Goal: Use online tool/utility: Utilize a website feature to perform a specific function

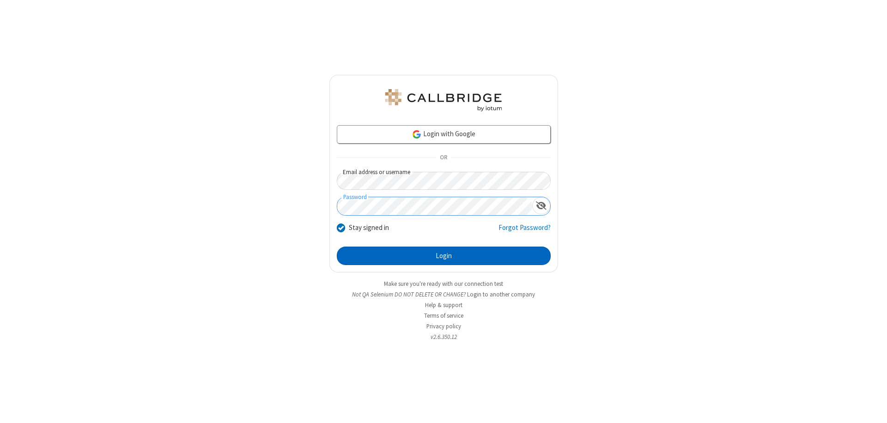
click at [443, 256] on button "Login" at bounding box center [444, 256] width 214 height 18
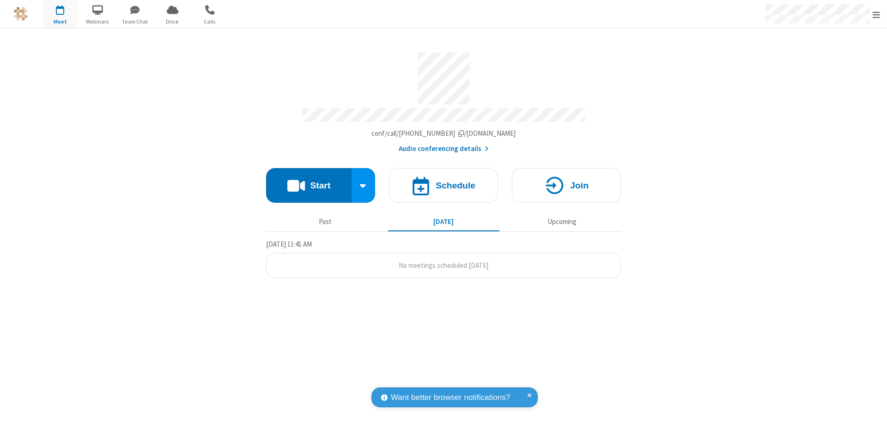
click at [309, 181] on button "Start" at bounding box center [308, 185] width 85 height 35
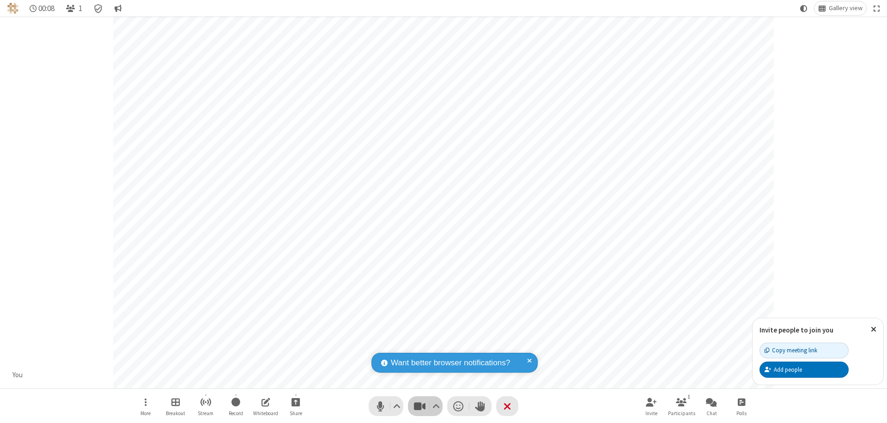
click at [419, 406] on span "Stop video (⌘+Shift+V)" at bounding box center [419, 406] width 14 height 13
click at [419, 406] on span "Start video (⌘+Shift+V)" at bounding box center [419, 406] width 14 height 13
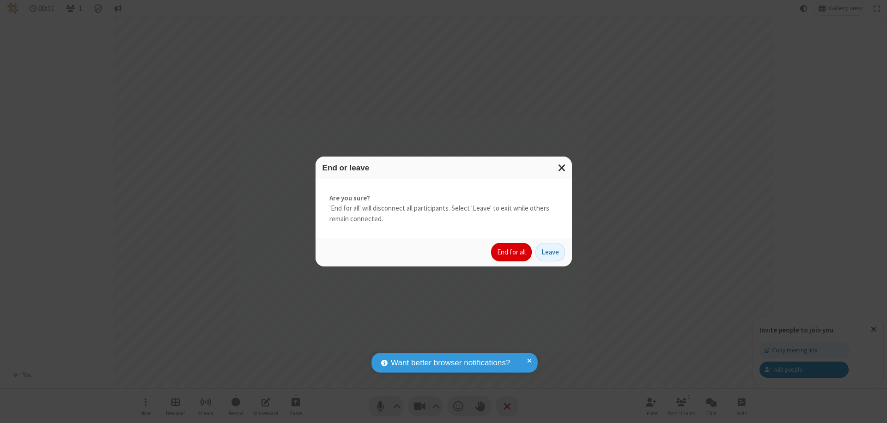
click at [512, 252] on button "End for all" at bounding box center [511, 252] width 41 height 18
